Goal: Transaction & Acquisition: Purchase product/service

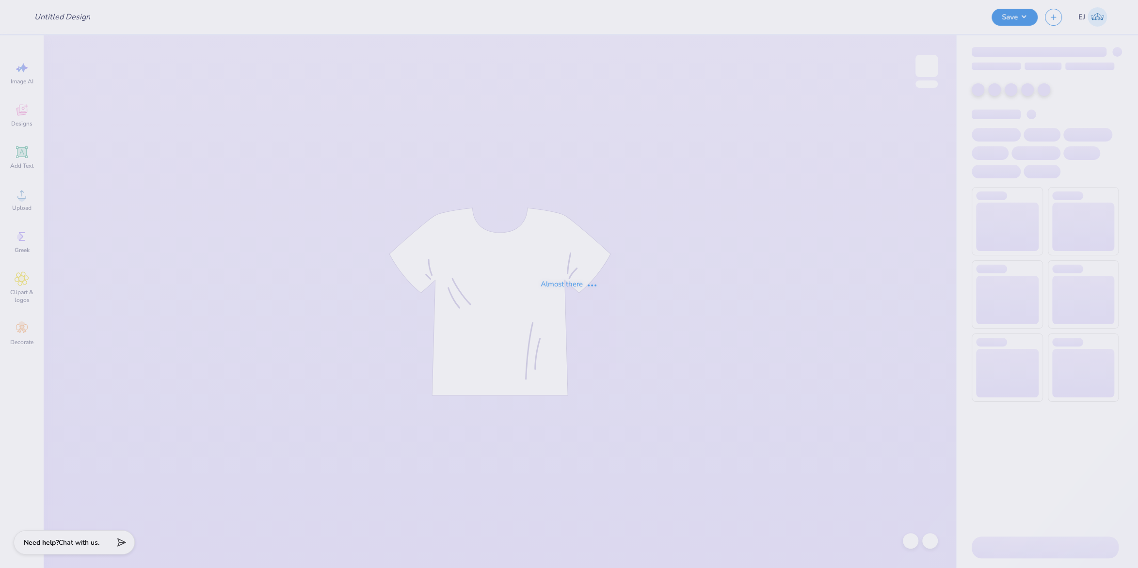
type input "SAE parent’s weekend 2025"
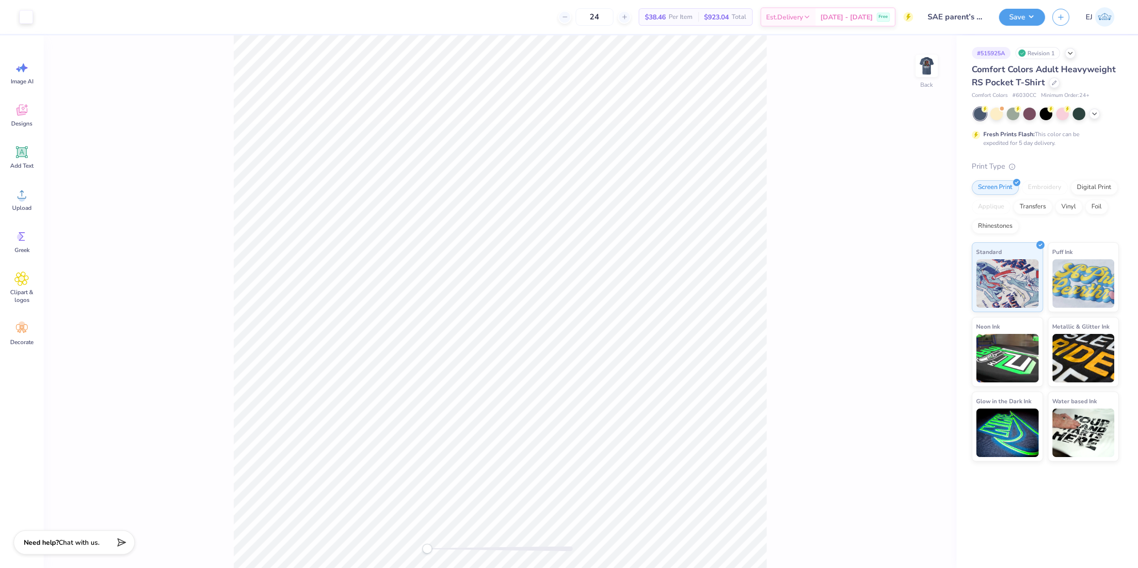
click at [907, 63] on div "Back" at bounding box center [500, 301] width 913 height 533
click at [921, 64] on img at bounding box center [926, 66] width 39 height 39
click at [322, 20] on div "Art colors 24 $38.46 Per Item $923.04 Total Est. Delivery [DATE] - [DATE] Free …" at bounding box center [569, 284] width 1138 height 568
click at [27, 205] on span "Upload" at bounding box center [21, 208] width 19 height 8
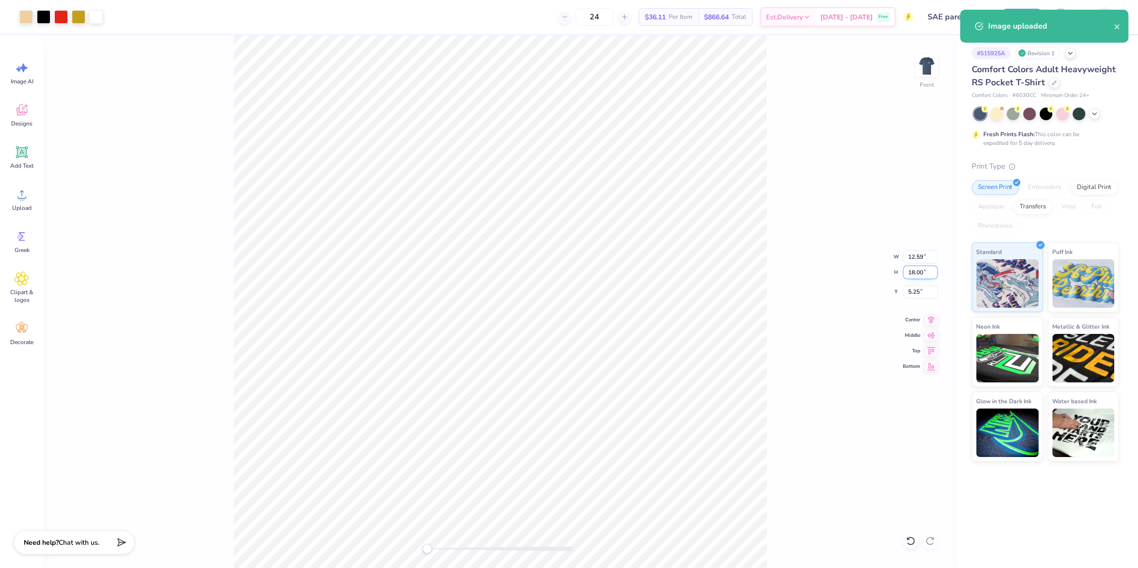
click at [913, 274] on input "18.00" at bounding box center [920, 273] width 35 height 14
type input "15"
type input "3"
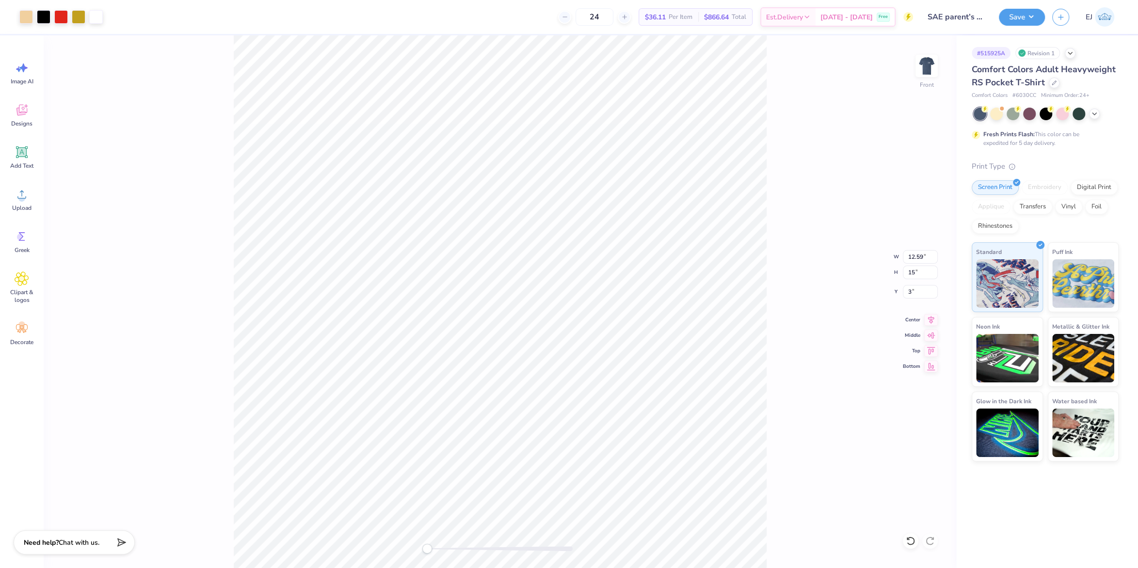
click at [766, 331] on div "Front W 12.59 12.59 " H 15 15 " Y 3 3 " Center Middle Top Bottom" at bounding box center [500, 301] width 913 height 533
click at [467, 170] on div "Front" at bounding box center [500, 301] width 913 height 533
click at [916, 273] on input "12.50" at bounding box center [920, 273] width 35 height 14
type input "15"
click at [921, 293] on input "1.75" at bounding box center [920, 292] width 35 height 14
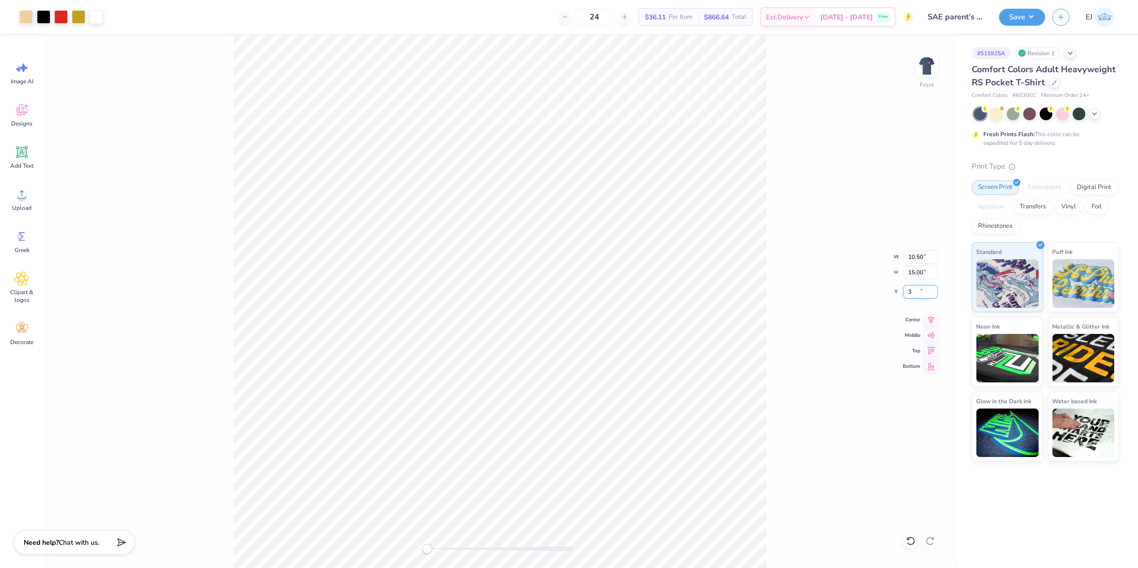
type input "3"
click at [826, 282] on div "Front W 10.50 10.50 " H 15.00 15.00 " Y 3 3 " Center Middle Top Bottom" at bounding box center [500, 301] width 913 height 533
click at [1022, 23] on button "Save" at bounding box center [1022, 15] width 46 height 17
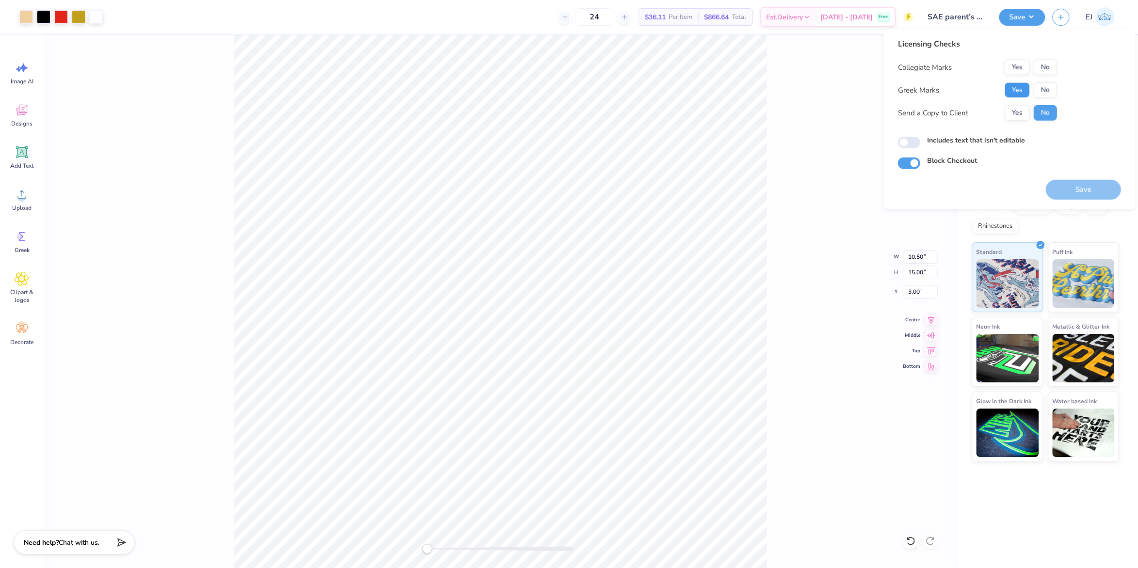
click at [1013, 87] on button "Yes" at bounding box center [1016, 90] width 25 height 16
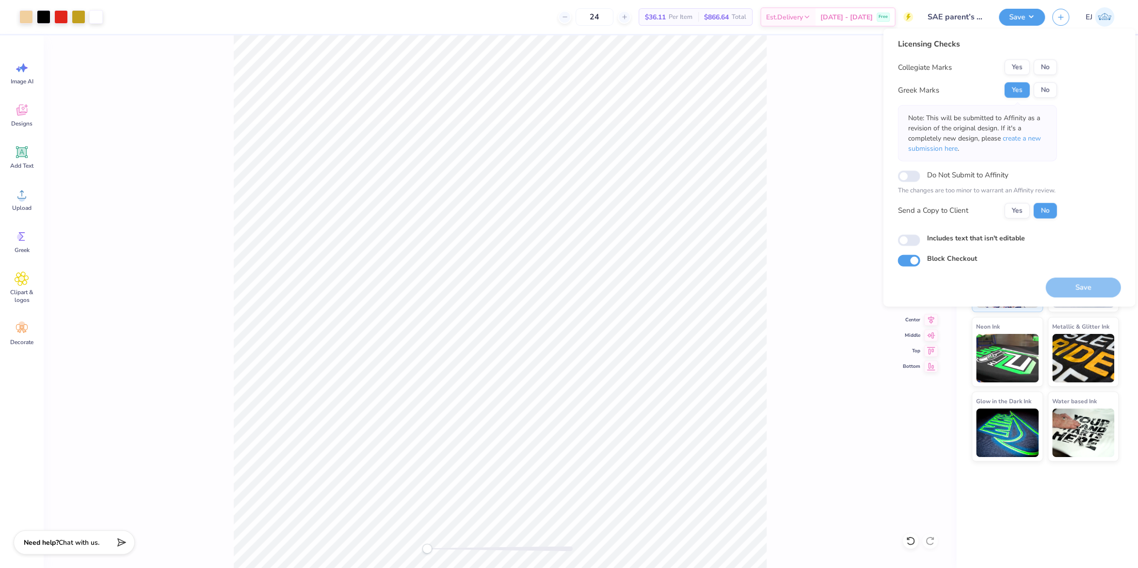
click at [1057, 63] on div "Licensing Checks Collegiate Marks Yes No Greek Marks Yes No Note: This will be …" at bounding box center [1009, 152] width 223 height 228
click at [1047, 71] on button "No" at bounding box center [1044, 68] width 23 height 16
click at [1084, 283] on button "Save" at bounding box center [1083, 287] width 75 height 20
click at [1022, 65] on button "Yes" at bounding box center [1016, 68] width 25 height 16
